Goal: Transaction & Acquisition: Subscribe to service/newsletter

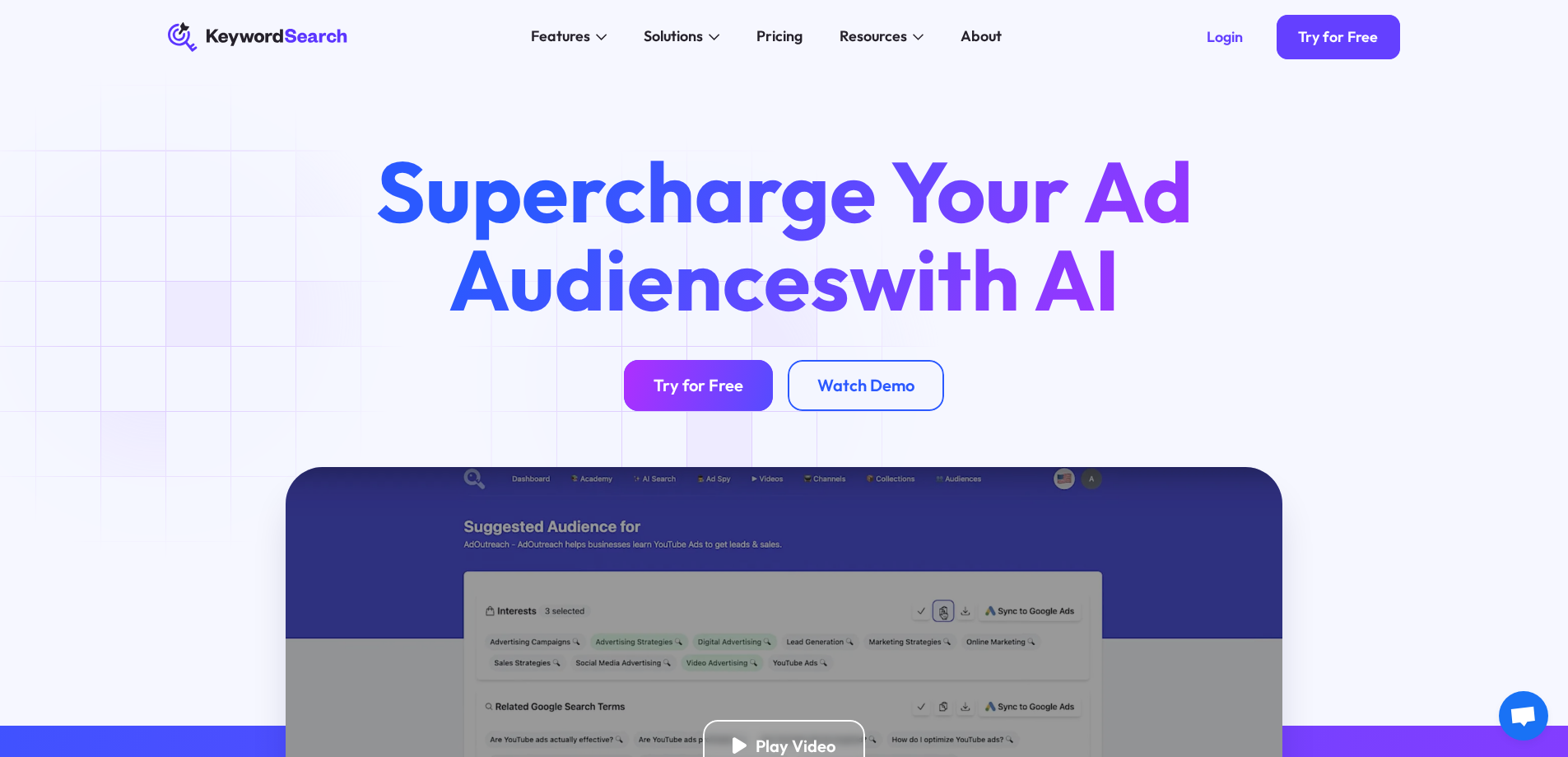
click at [703, 382] on div "Try for Free" at bounding box center [698, 384] width 90 height 20
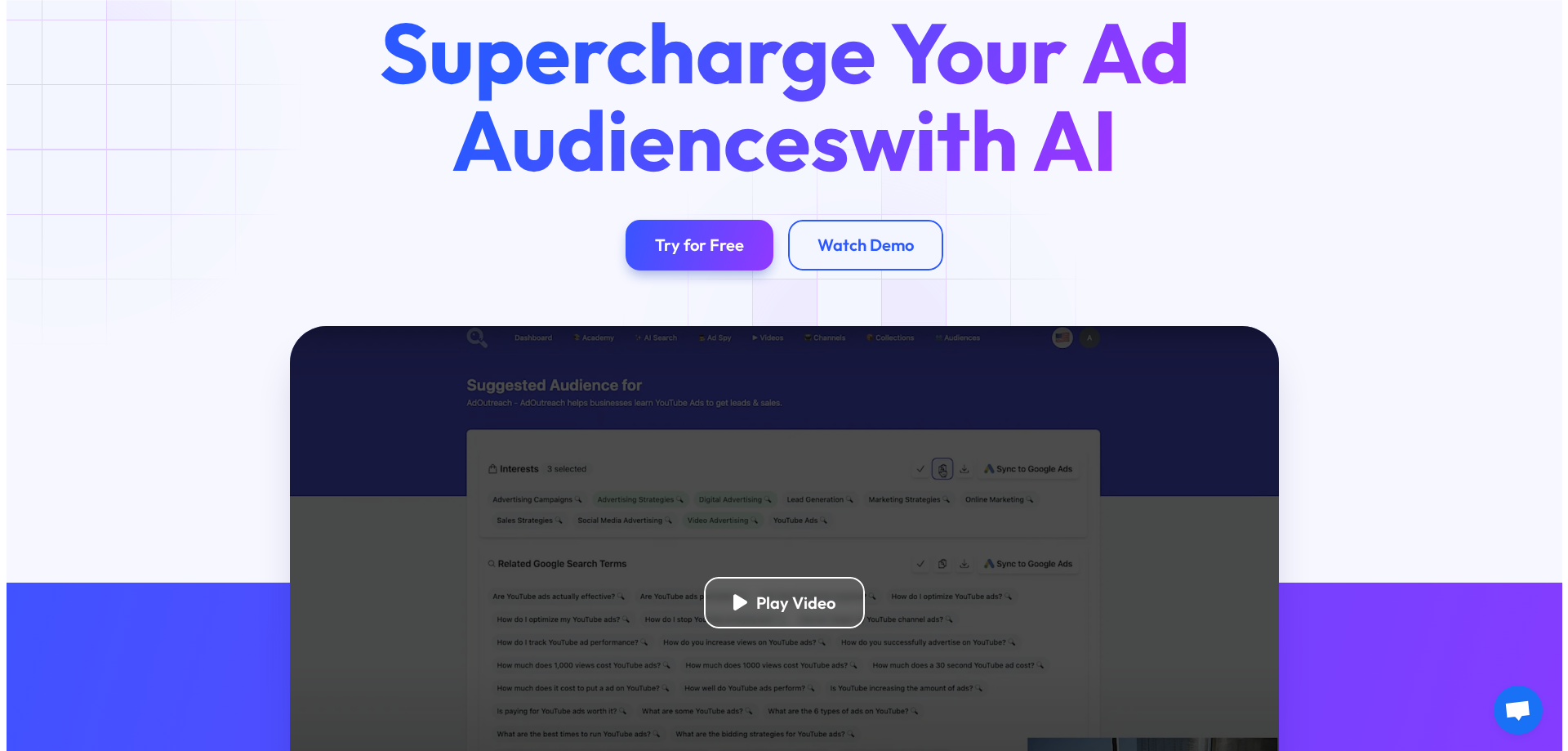
scroll to position [571, 0]
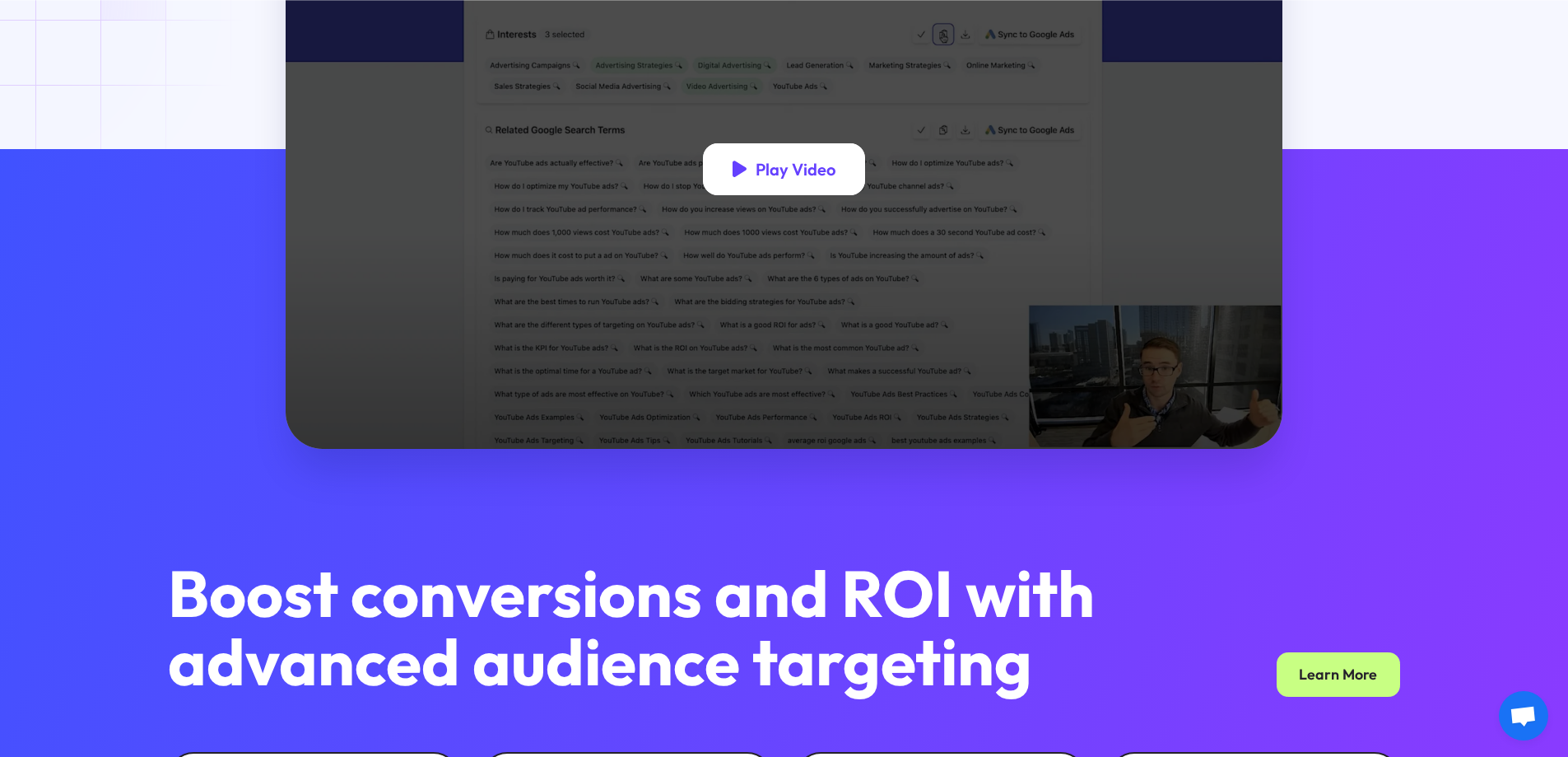
click at [773, 176] on div "Play Video" at bounding box center [795, 169] width 79 height 20
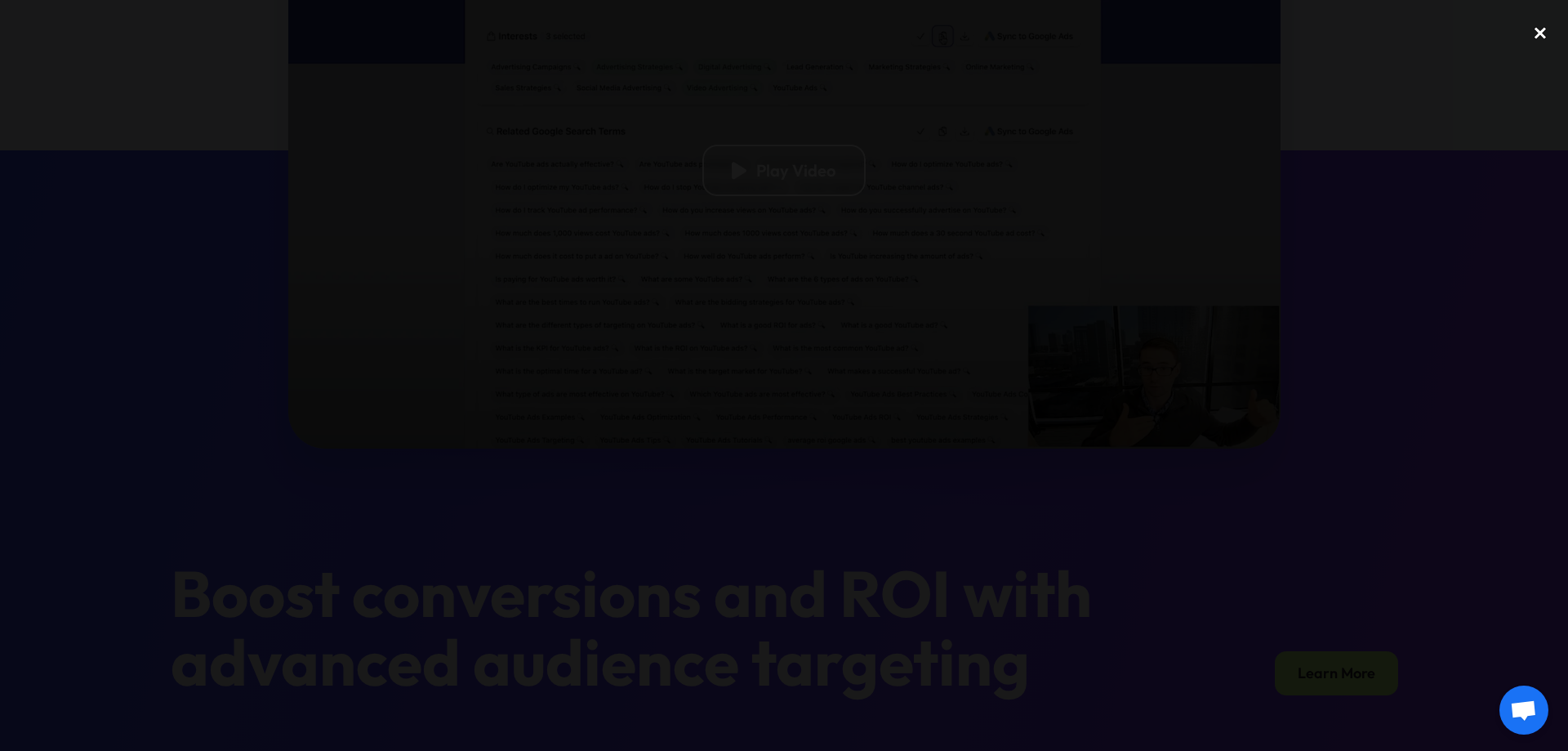
click at [1535, 32] on div "close lightbox" at bounding box center [1540, 32] width 55 height 36
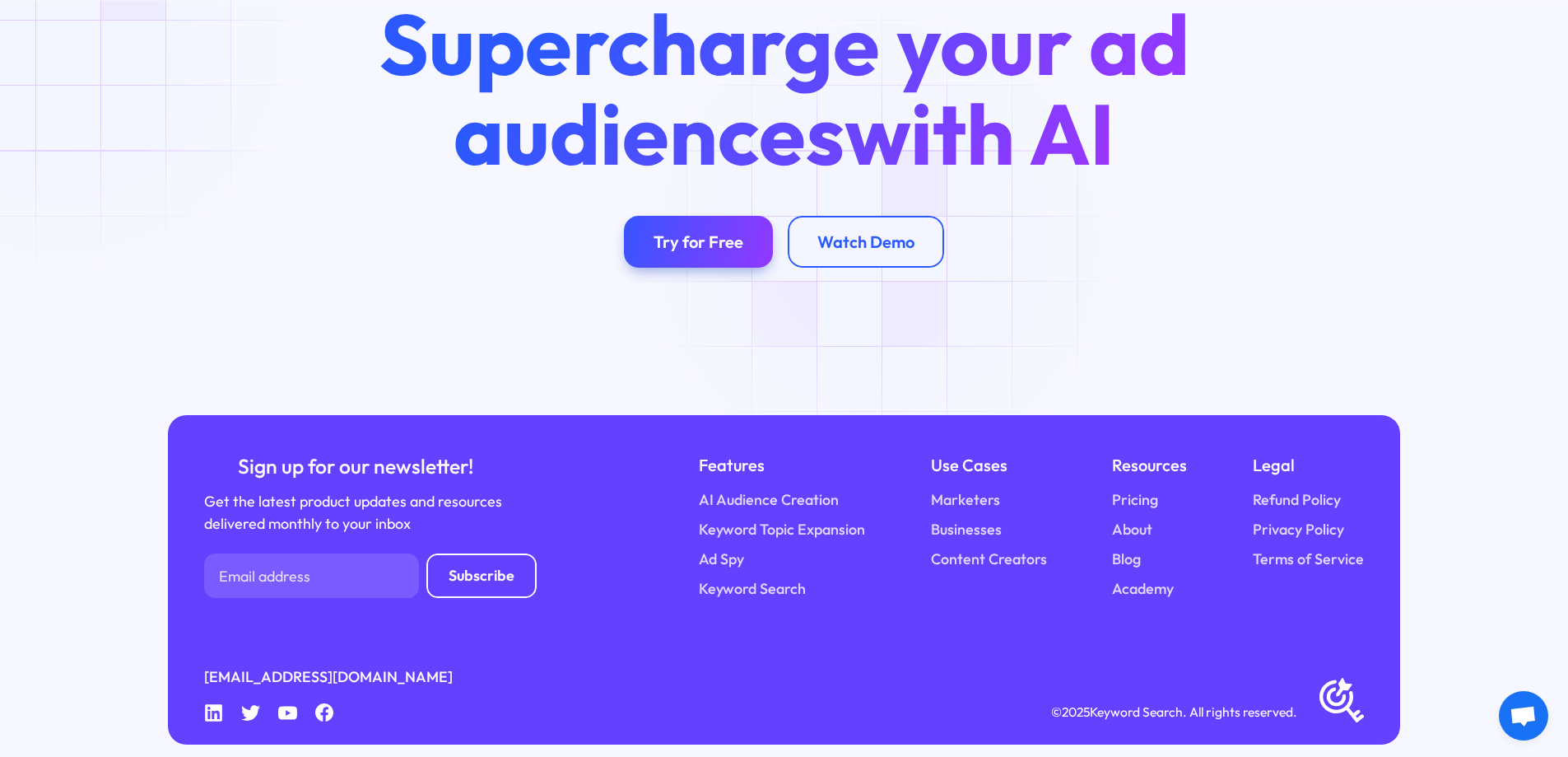
scroll to position [6499, 0]
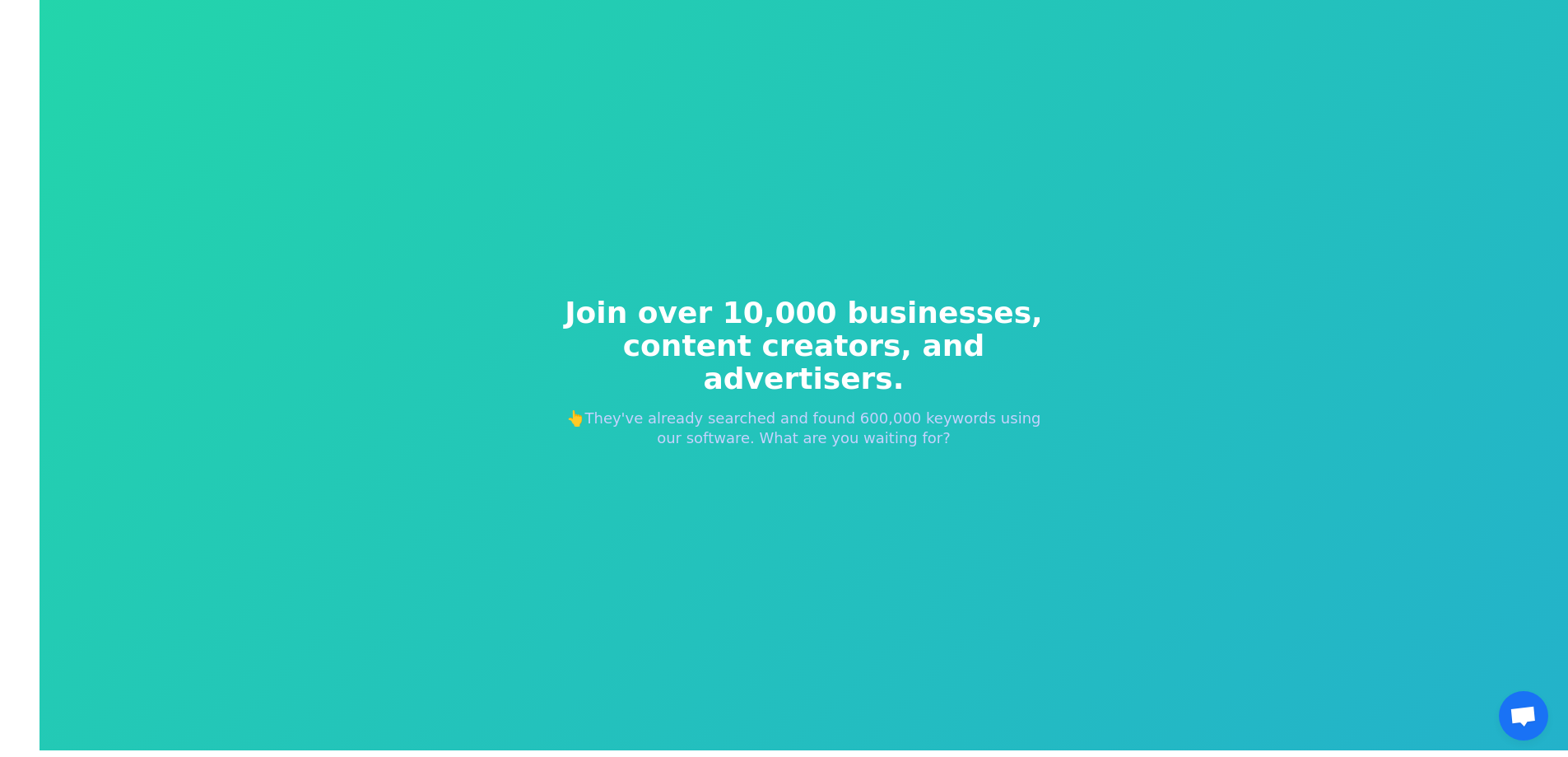
scroll to position [19, 0]
